Goal: Information Seeking & Learning: Find contact information

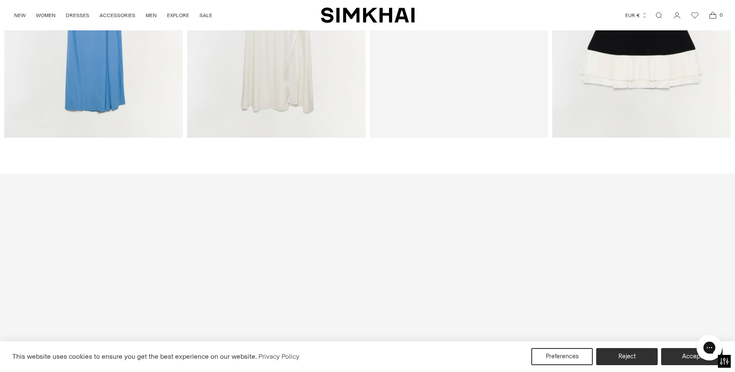
scroll to position [1526, 0]
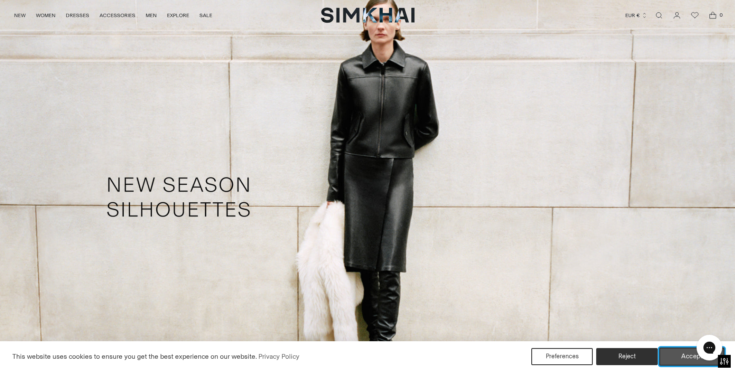
click at [685, 357] on button "Accept" at bounding box center [692, 356] width 65 height 18
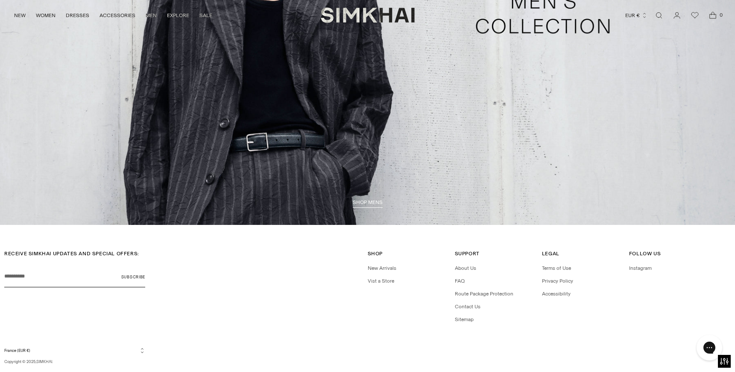
scroll to position [2601, 0]
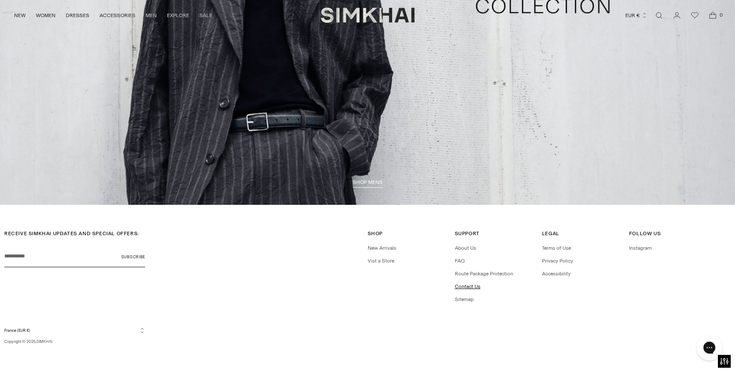
click at [469, 289] on link "Contact Us" at bounding box center [468, 286] width 26 height 6
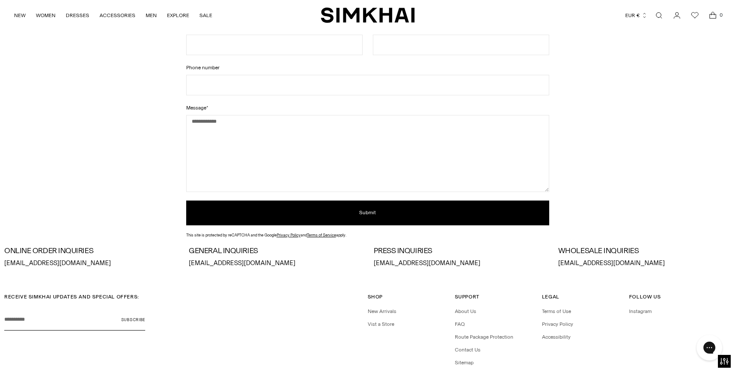
scroll to position [94, 0]
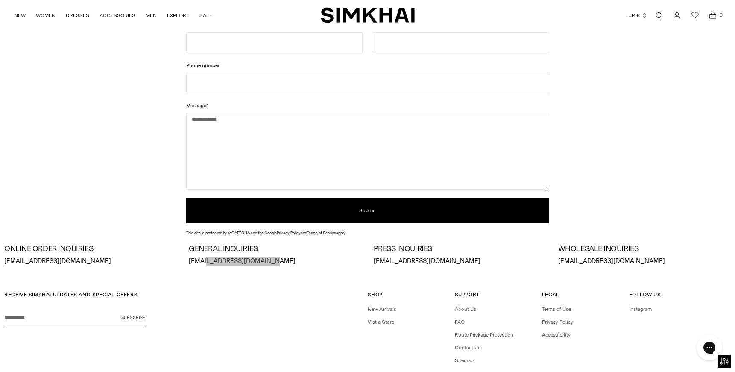
drag, startPoint x: 267, startPoint y: 262, endPoint x: 203, endPoint y: 260, distance: 64.5
click at [203, 260] on p "[EMAIL_ADDRESS][DOMAIN_NAME]" at bounding box center [275, 260] width 173 height 9
click at [236, 302] on div "RECEIVE SIMKHAI UPDATES AND SPECIAL OFFERS: Your email Subscribe" at bounding box center [186, 324] width 364 height 67
drag, startPoint x: 265, startPoint y: 260, endPoint x: 186, endPoint y: 256, distance: 78.3
click at [186, 256] on div "ONLINE ORDER INQUIRIES [EMAIL_ADDRESS][DOMAIN_NAME] GENERAL INQUIRIES [EMAIL_AD…" at bounding box center [367, 254] width 727 height 21
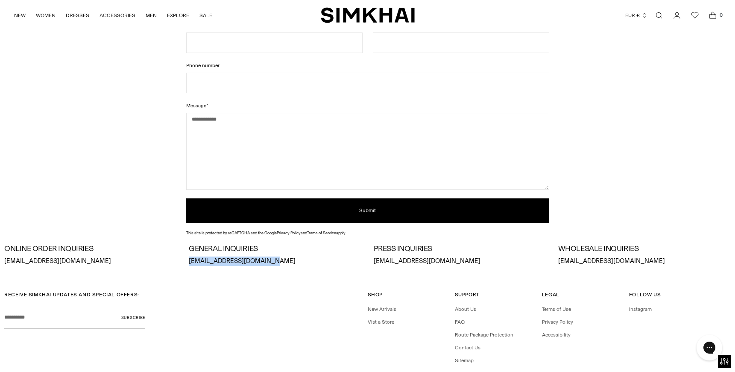
copy p "[EMAIL_ADDRESS][DOMAIN_NAME]"
